Goal: Information Seeking & Learning: Learn about a topic

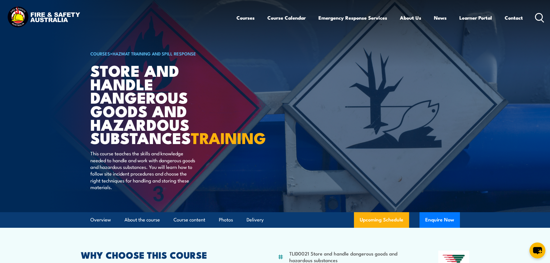
scroll to position [123, 0]
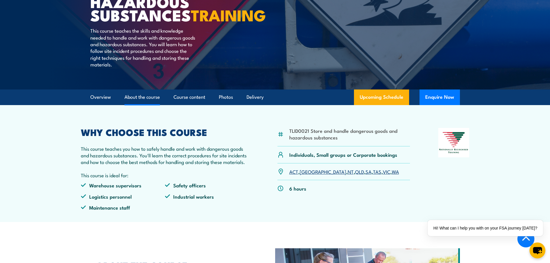
click at [135, 105] on link "About the course" at bounding box center [142, 97] width 36 height 15
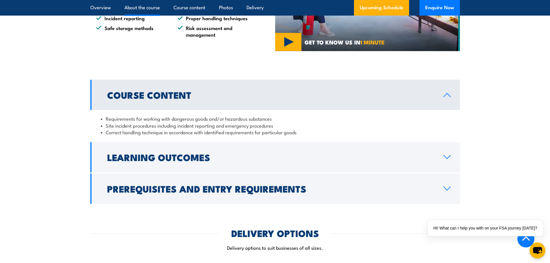
scroll to position [463, 0]
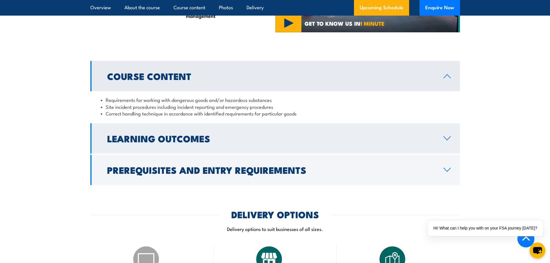
click at [445, 141] on icon at bounding box center [447, 138] width 8 height 5
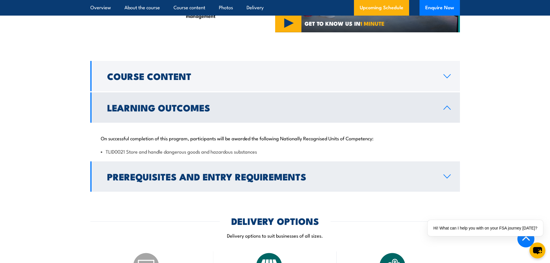
click at [448, 179] on icon at bounding box center [447, 176] width 8 height 5
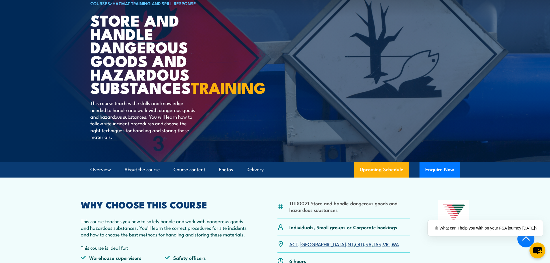
scroll to position [145, 0]
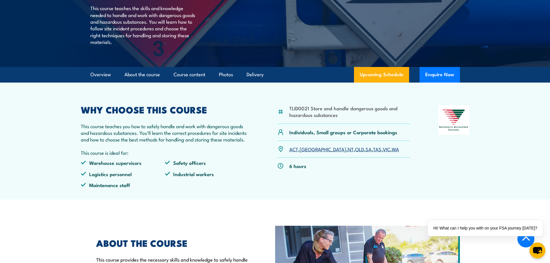
click at [366, 152] on link "SA" at bounding box center [369, 149] width 6 height 7
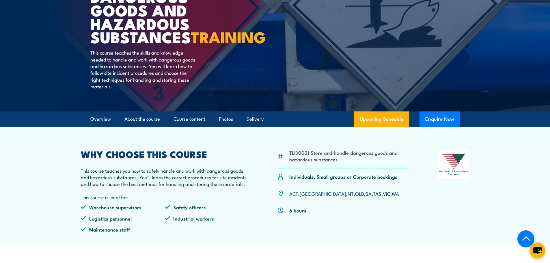
scroll to position [64, 0]
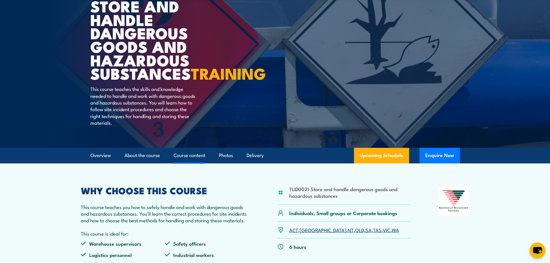
click at [197, 163] on link "Course content" at bounding box center [190, 155] width 32 height 15
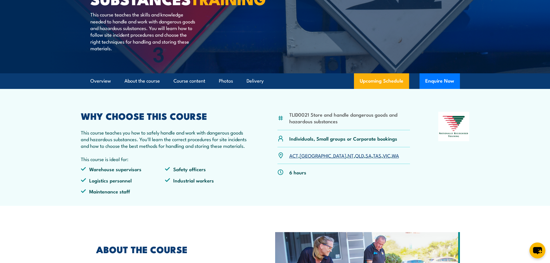
scroll to position [25, 0]
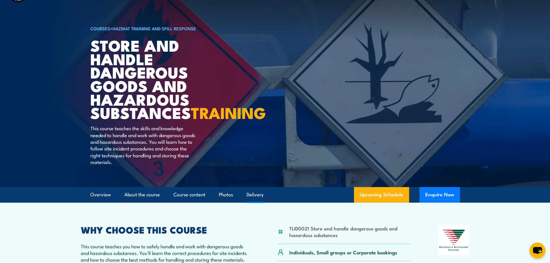
click at [257, 202] on link "Delivery" at bounding box center [255, 194] width 17 height 15
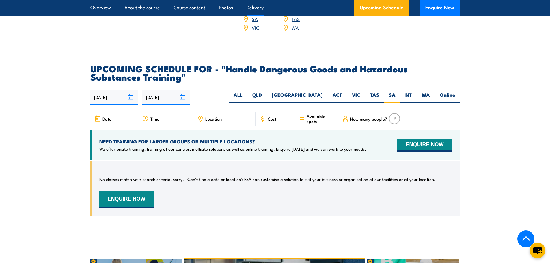
scroll to position [788, 0]
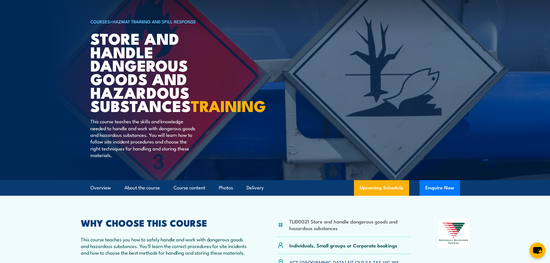
scroll to position [25, 0]
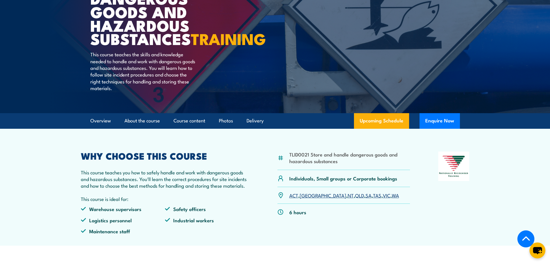
scroll to position [100, 0]
